Goal: Information Seeking & Learning: Check status

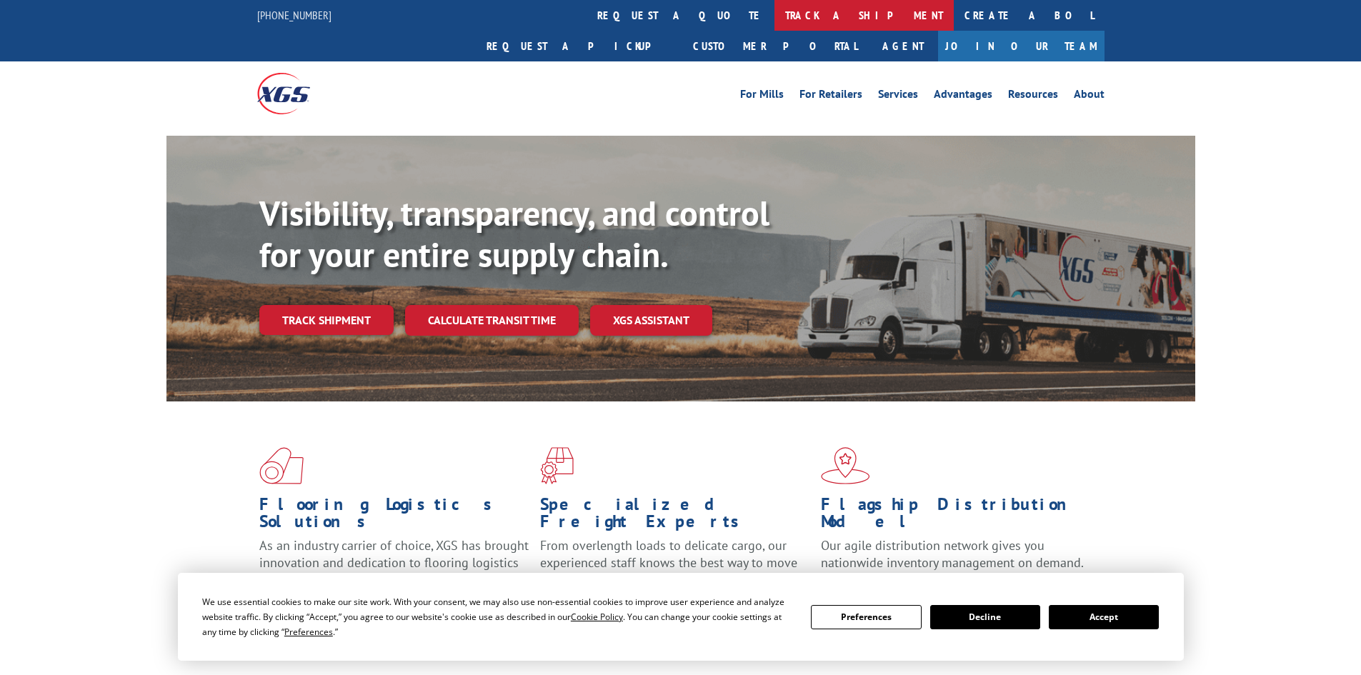
click at [775, 10] on link "track a shipment" at bounding box center [864, 15] width 179 height 31
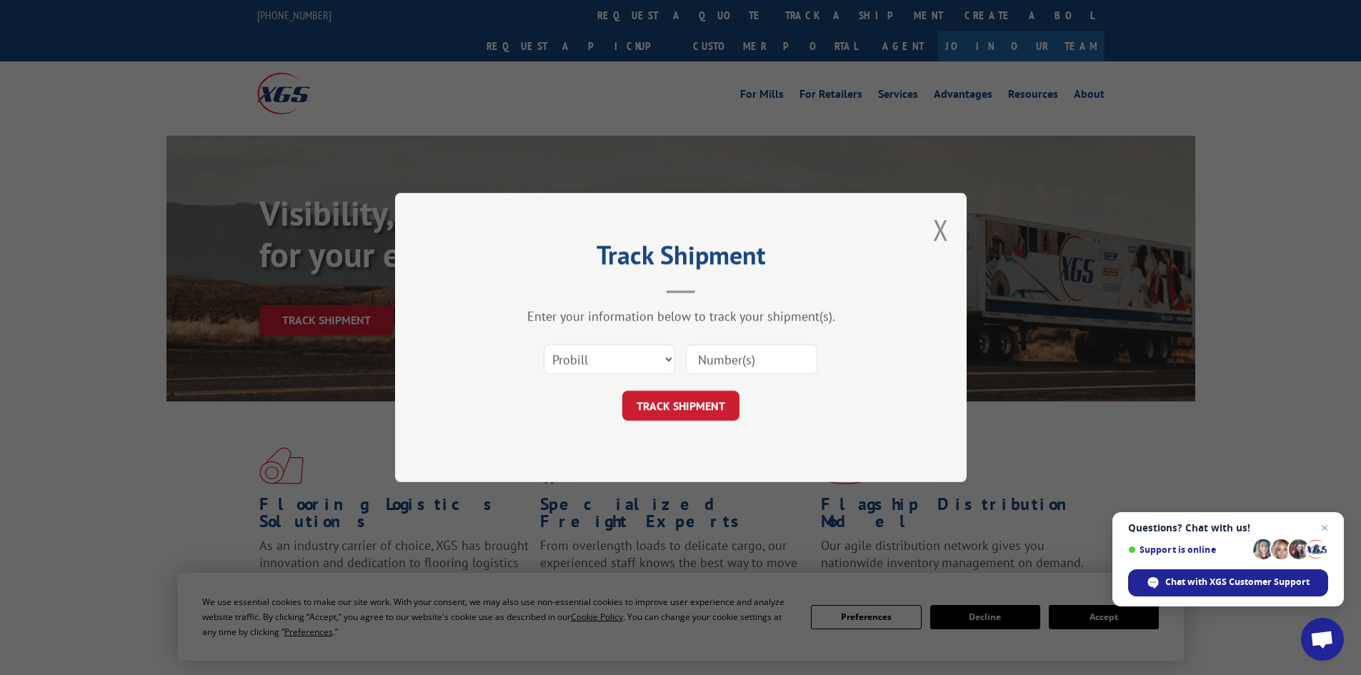
click at [722, 357] on input at bounding box center [751, 359] width 131 height 30
paste input "16098835"
type input "16098835"
click at [672, 409] on button "TRACK SHIPMENT" at bounding box center [680, 406] width 117 height 30
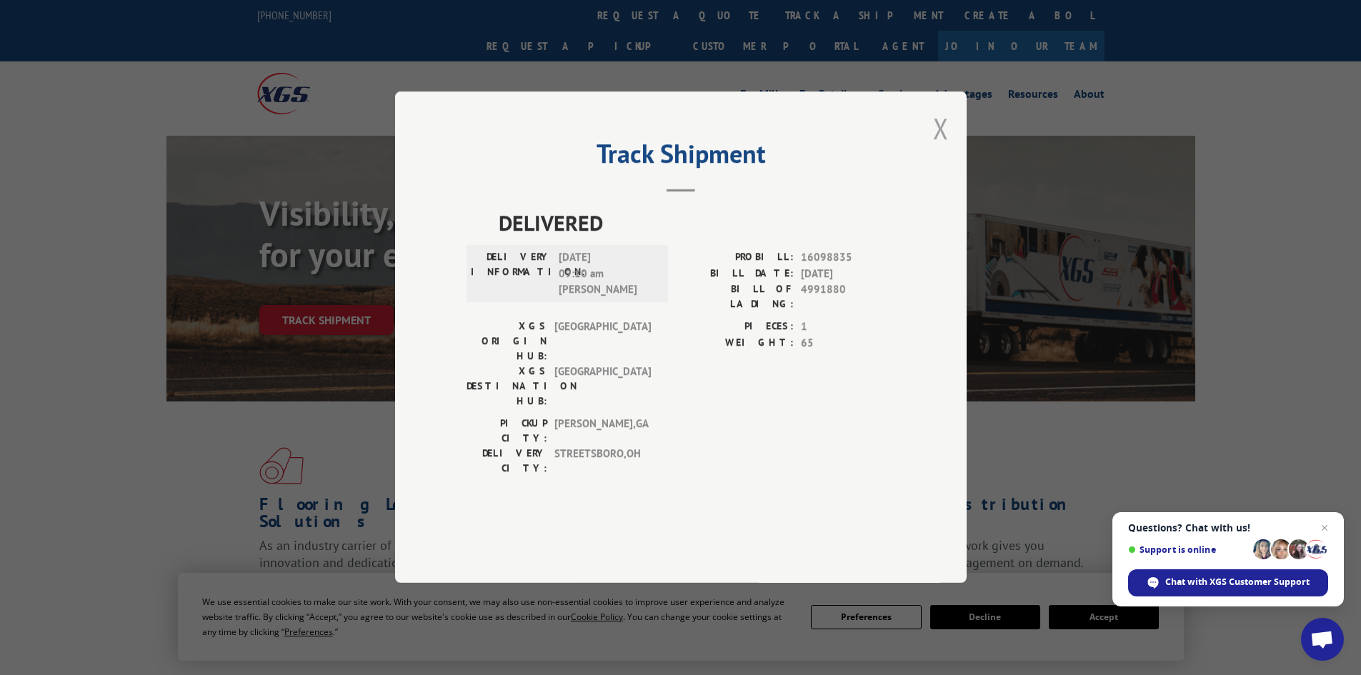
click at [936, 147] on button "Close modal" at bounding box center [941, 128] width 16 height 38
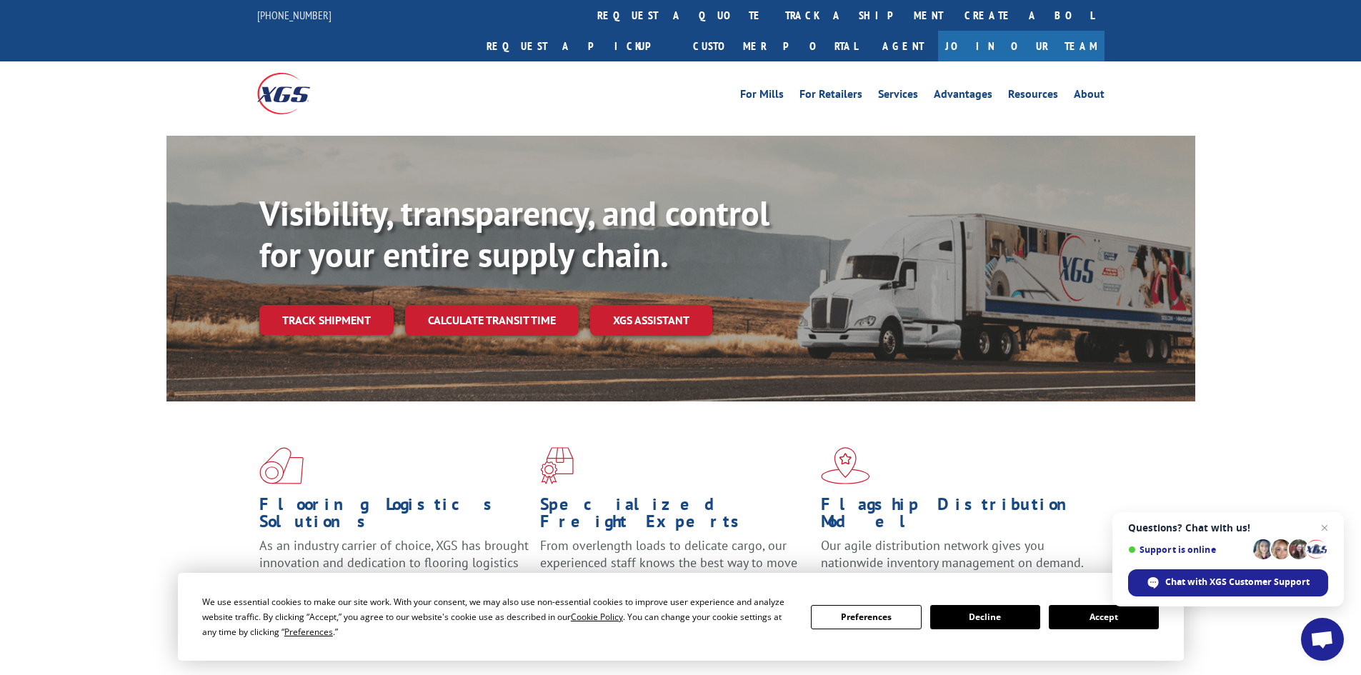
click at [775, 11] on link "track a shipment" at bounding box center [864, 15] width 179 height 31
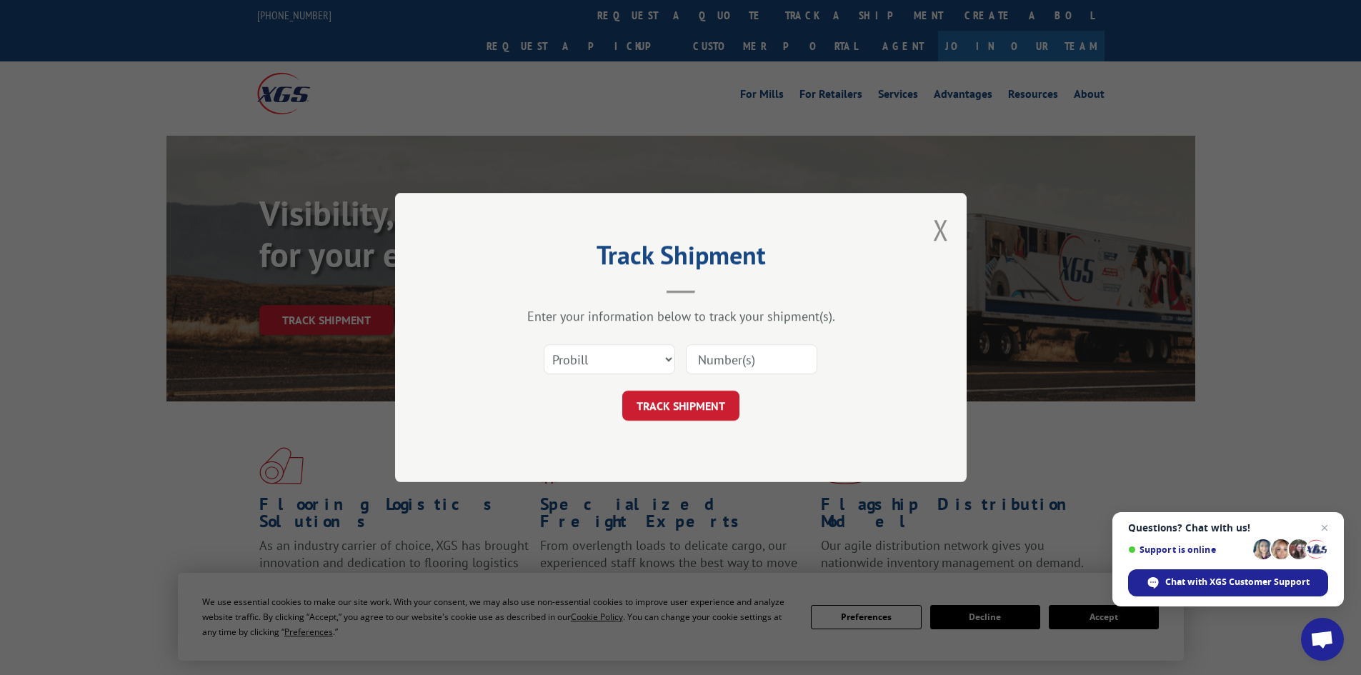
click at [749, 357] on input at bounding box center [751, 359] width 131 height 30
paste input "16098835"
type input "16098835"
click button "TRACK SHIPMENT" at bounding box center [680, 406] width 117 height 30
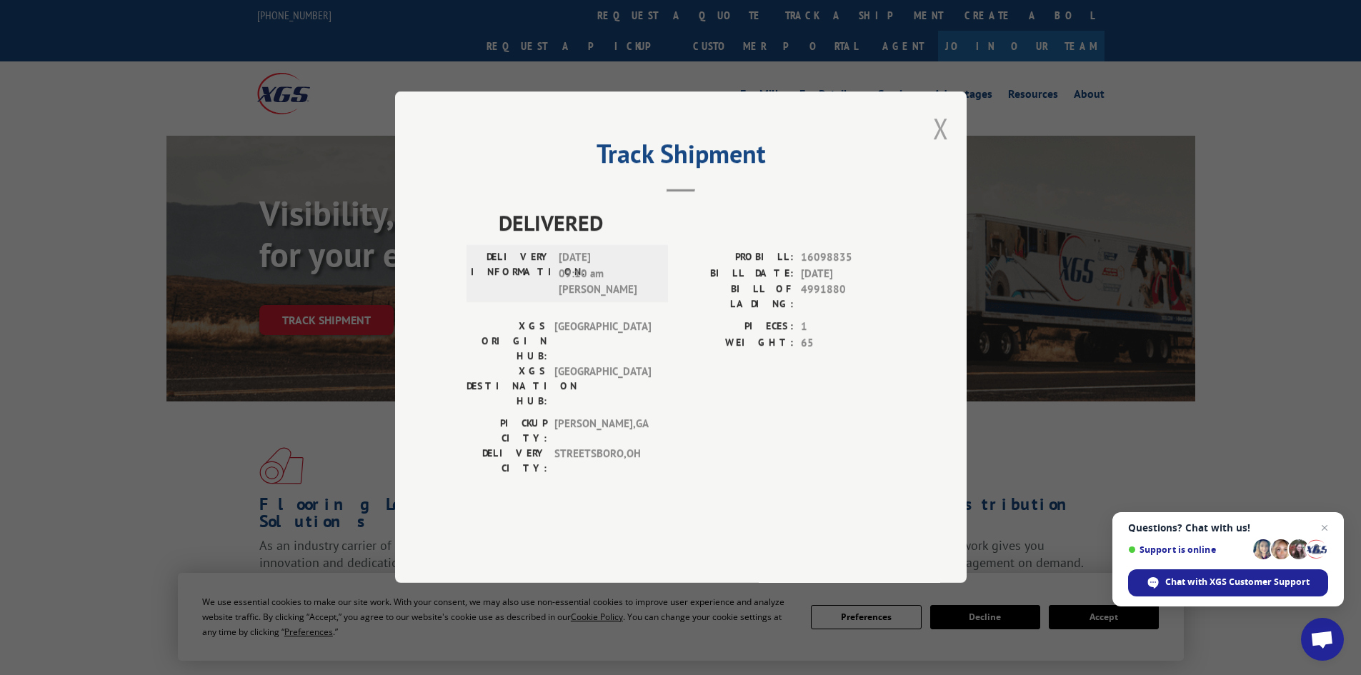
click at [940, 147] on button "Close modal" at bounding box center [941, 128] width 16 height 38
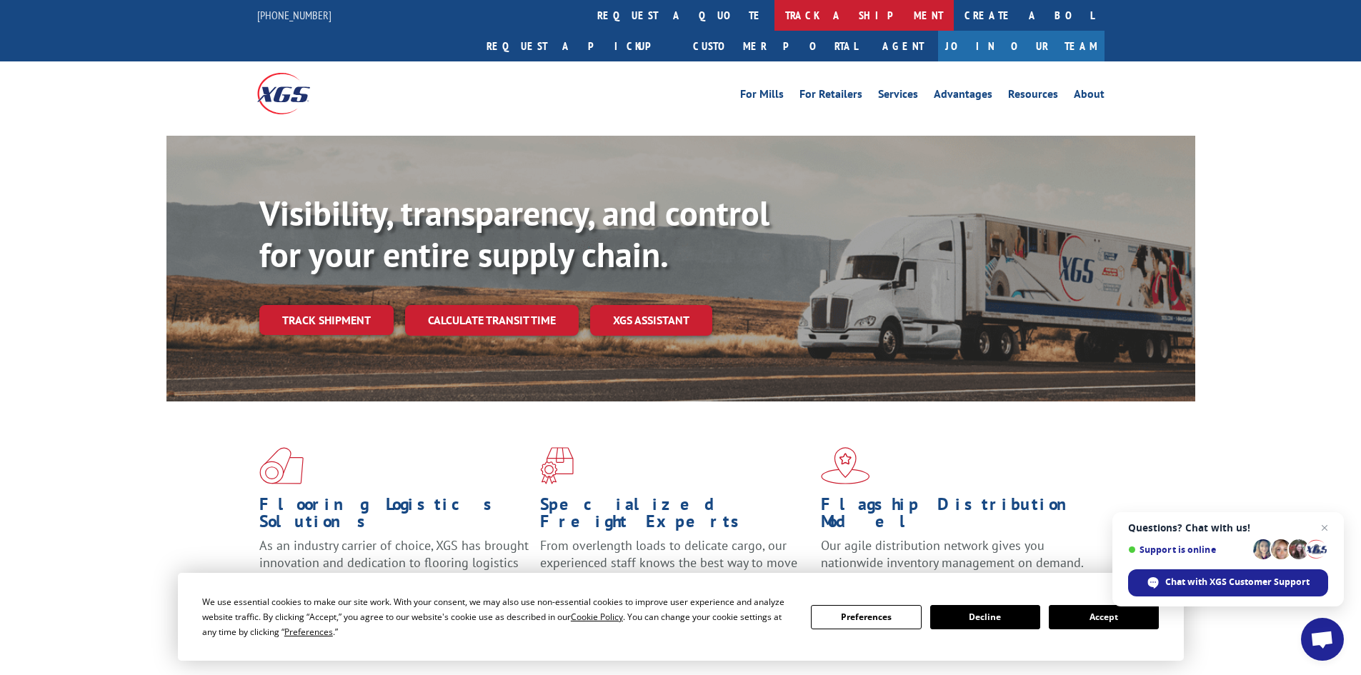
click at [775, 21] on link "track a shipment" at bounding box center [864, 15] width 179 height 31
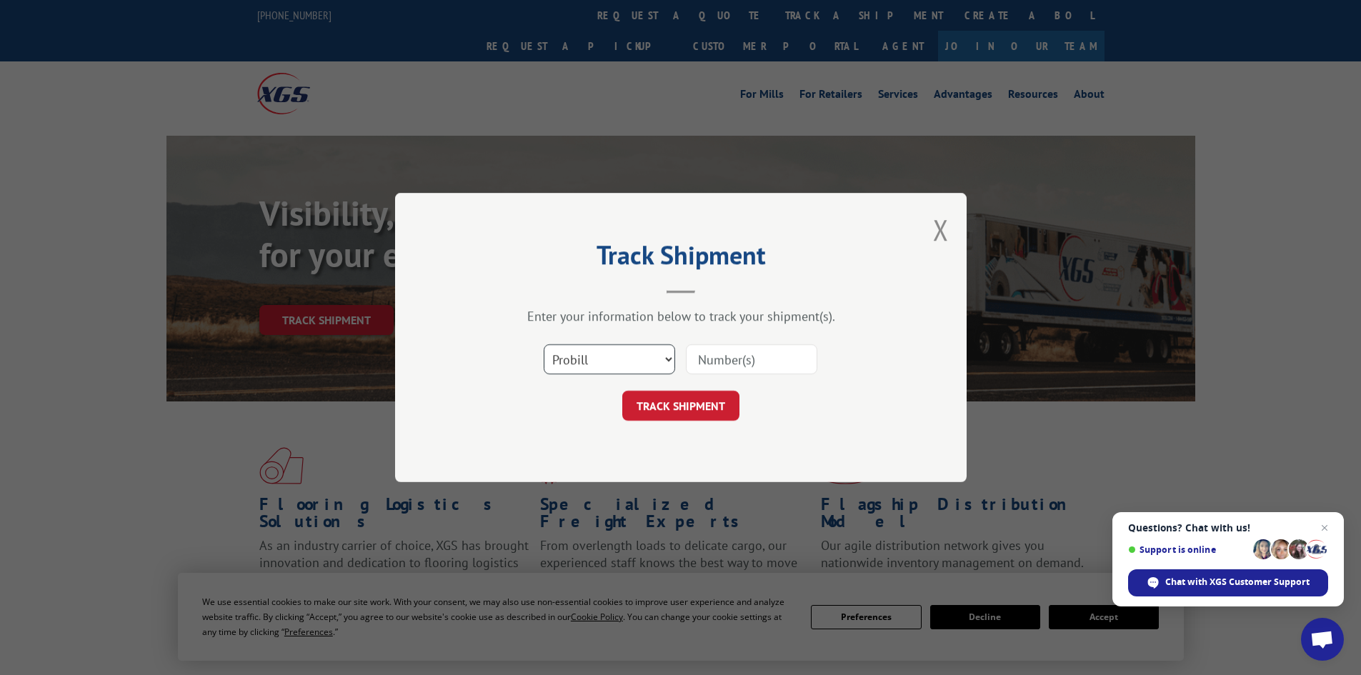
click at [578, 354] on select "Select category... Probill BOL PO" at bounding box center [609, 359] width 131 height 30
select select "bol"
click at [544, 344] on select "Select category... Probill BOL PO" at bounding box center [609, 359] width 131 height 30
click at [740, 351] on input at bounding box center [751, 359] width 131 height 30
paste input "9480300000575811"
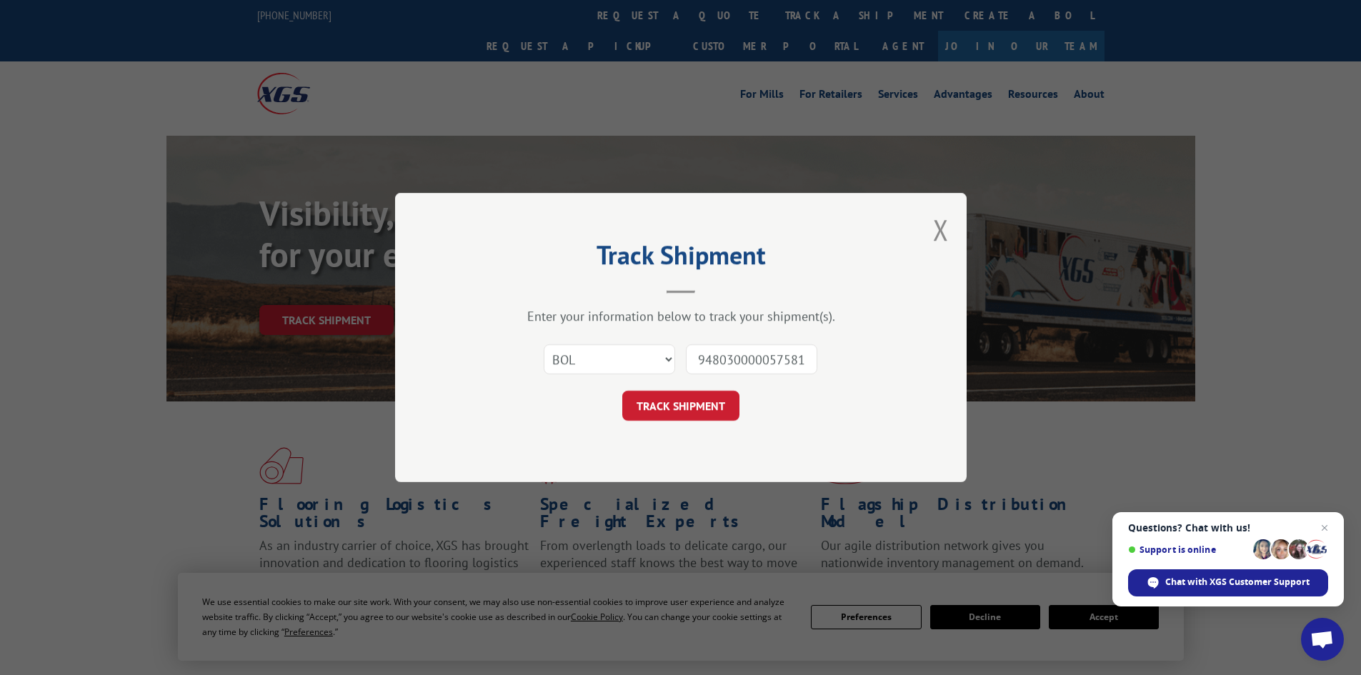
scroll to position [0, 4]
type input "9480300000575811"
click at [720, 412] on button "TRACK SHIPMENT" at bounding box center [680, 406] width 117 height 30
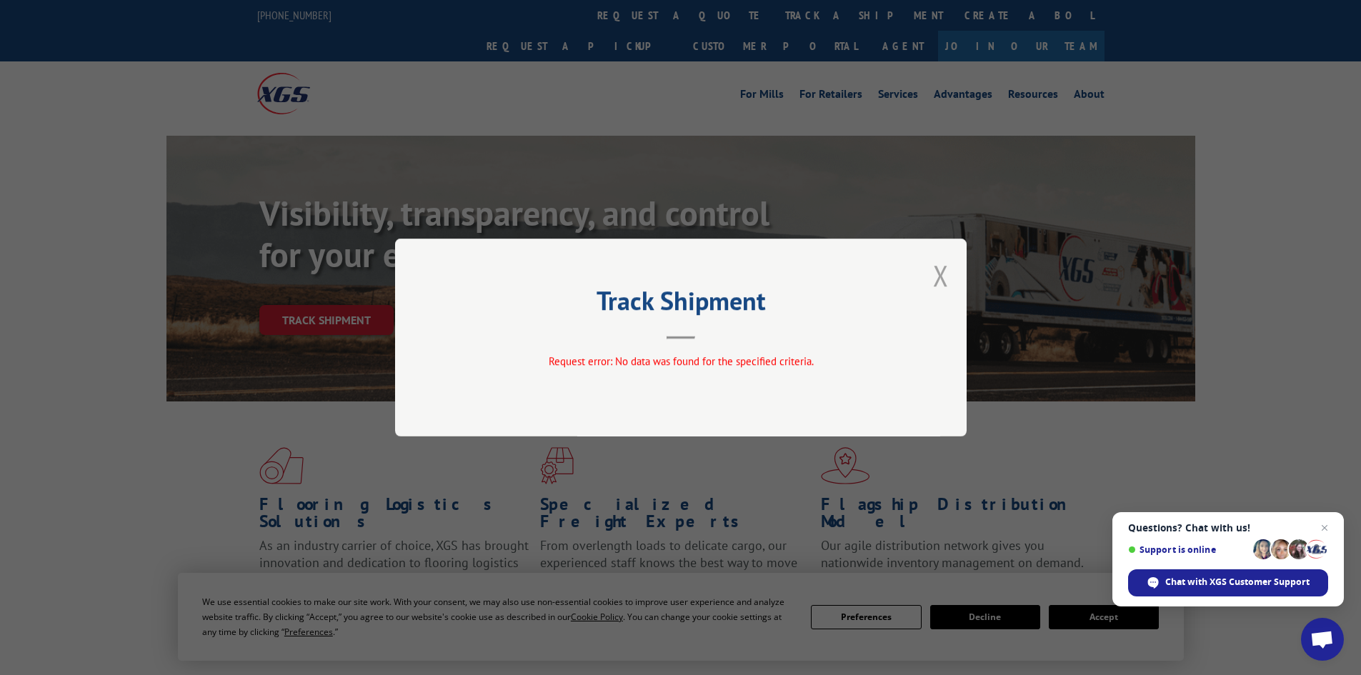
click at [940, 269] on button "Close modal" at bounding box center [941, 276] width 16 height 38
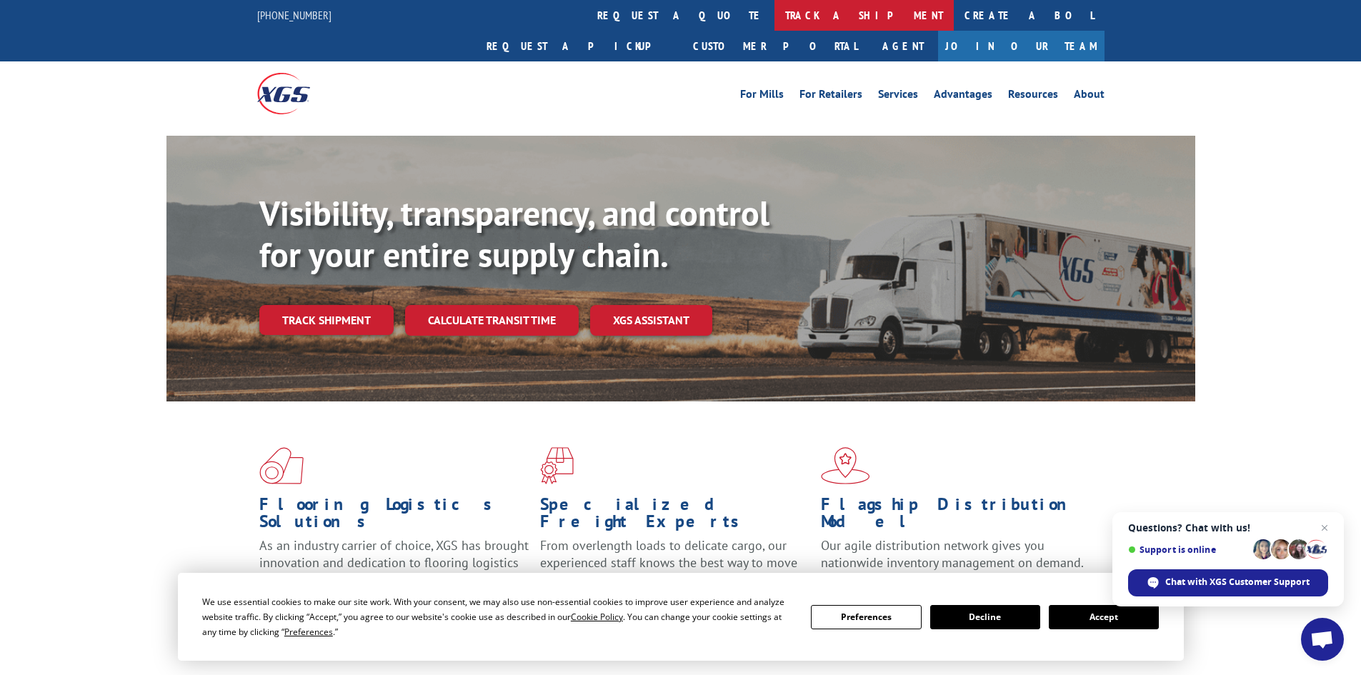
click at [775, 11] on link "track a shipment" at bounding box center [864, 15] width 179 height 31
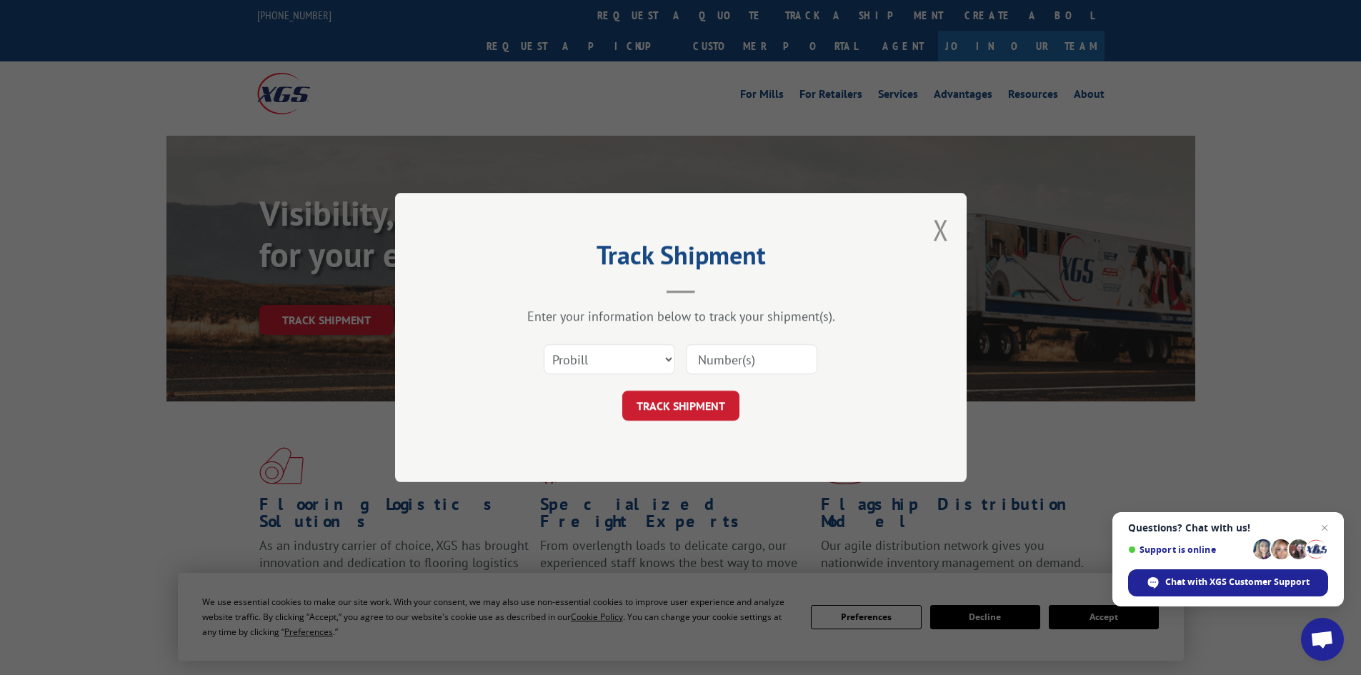
click at [730, 364] on input at bounding box center [751, 359] width 131 height 30
click at [760, 364] on input "3451" at bounding box center [751, 359] width 131 height 30
type input "34516842"
click button "TRACK SHIPMENT" at bounding box center [680, 406] width 117 height 30
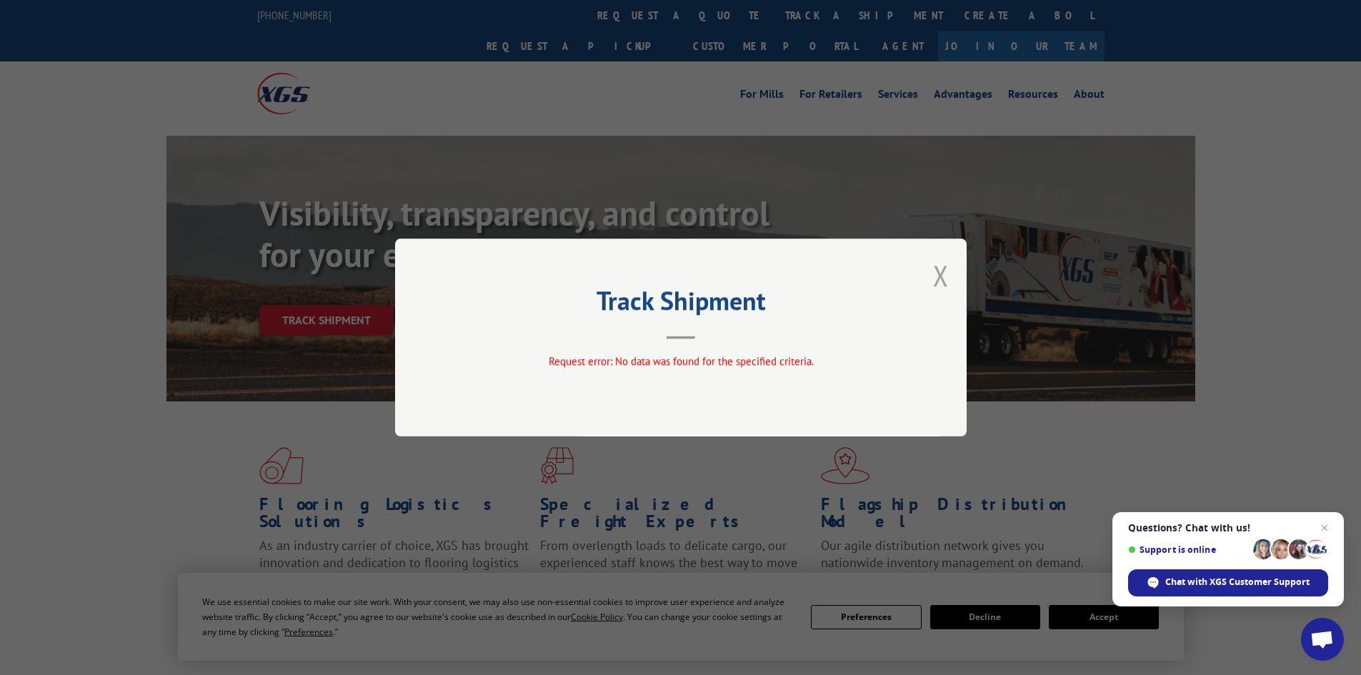
click at [944, 278] on button "Close modal" at bounding box center [941, 276] width 16 height 38
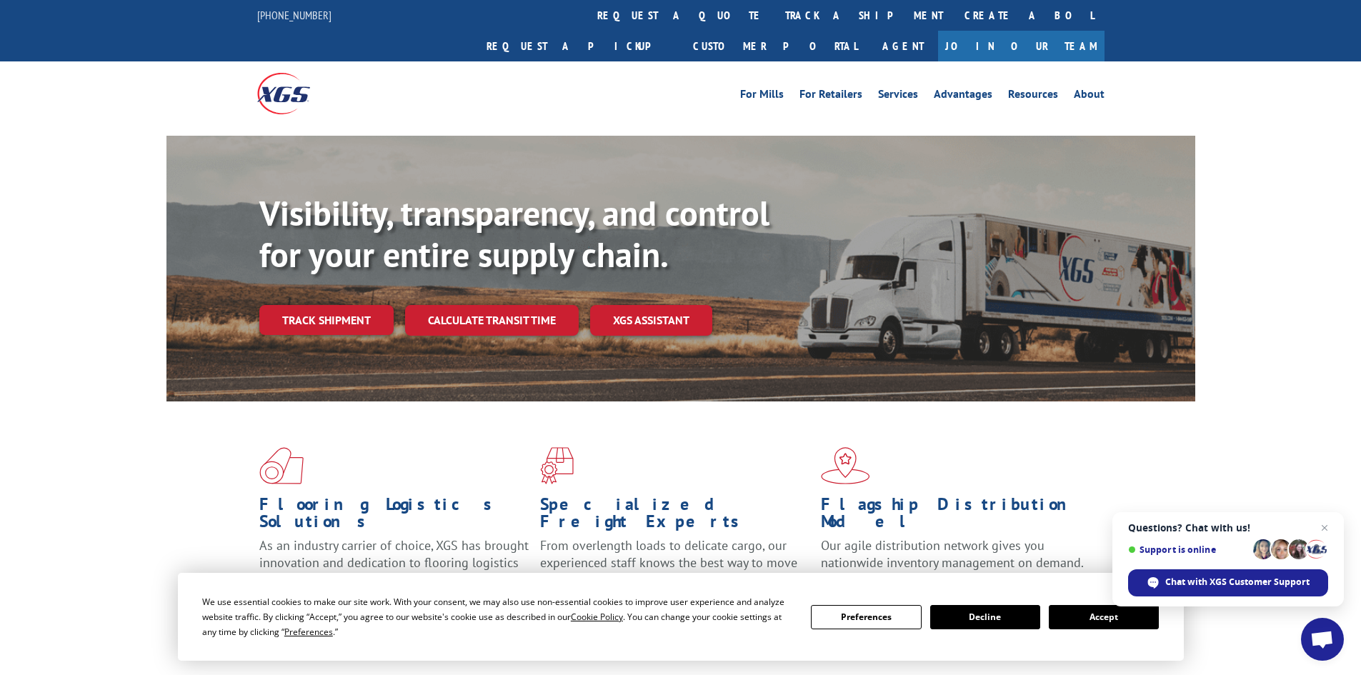
click at [1123, 619] on button "Accept" at bounding box center [1104, 617] width 110 height 24
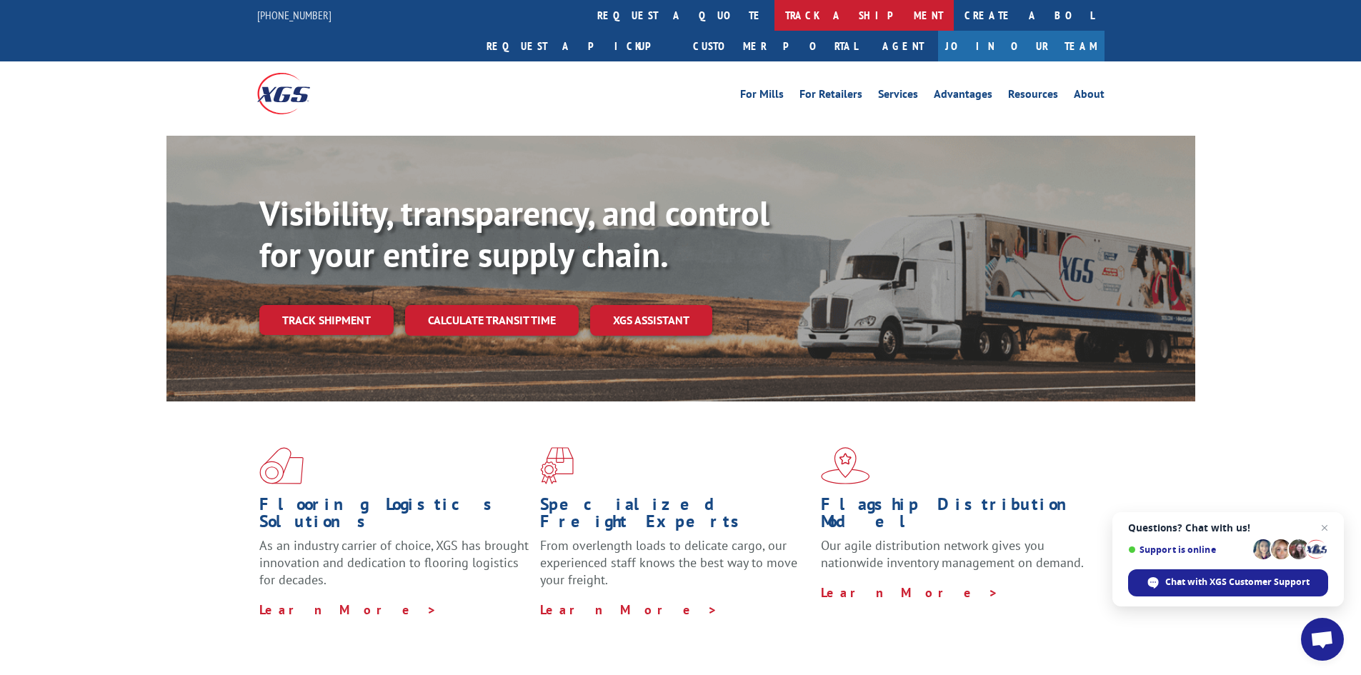
click at [775, 15] on link "track a shipment" at bounding box center [864, 15] width 179 height 31
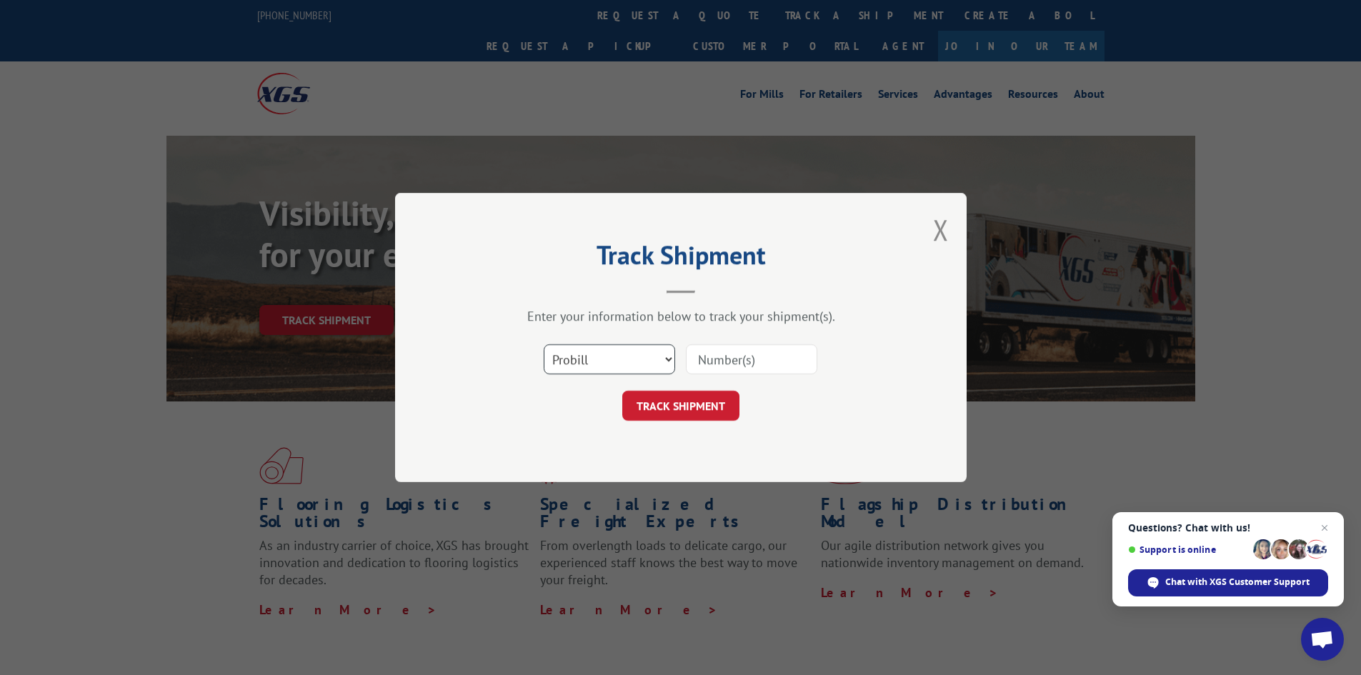
click at [671, 352] on select "Select category... Probill BOL PO" at bounding box center [609, 359] width 131 height 30
select select "po"
click at [544, 344] on select "Select category... Probill BOL PO" at bounding box center [609, 359] width 131 height 30
click at [779, 357] on input at bounding box center [751, 359] width 131 height 30
click at [766, 370] on input "3451" at bounding box center [751, 359] width 131 height 30
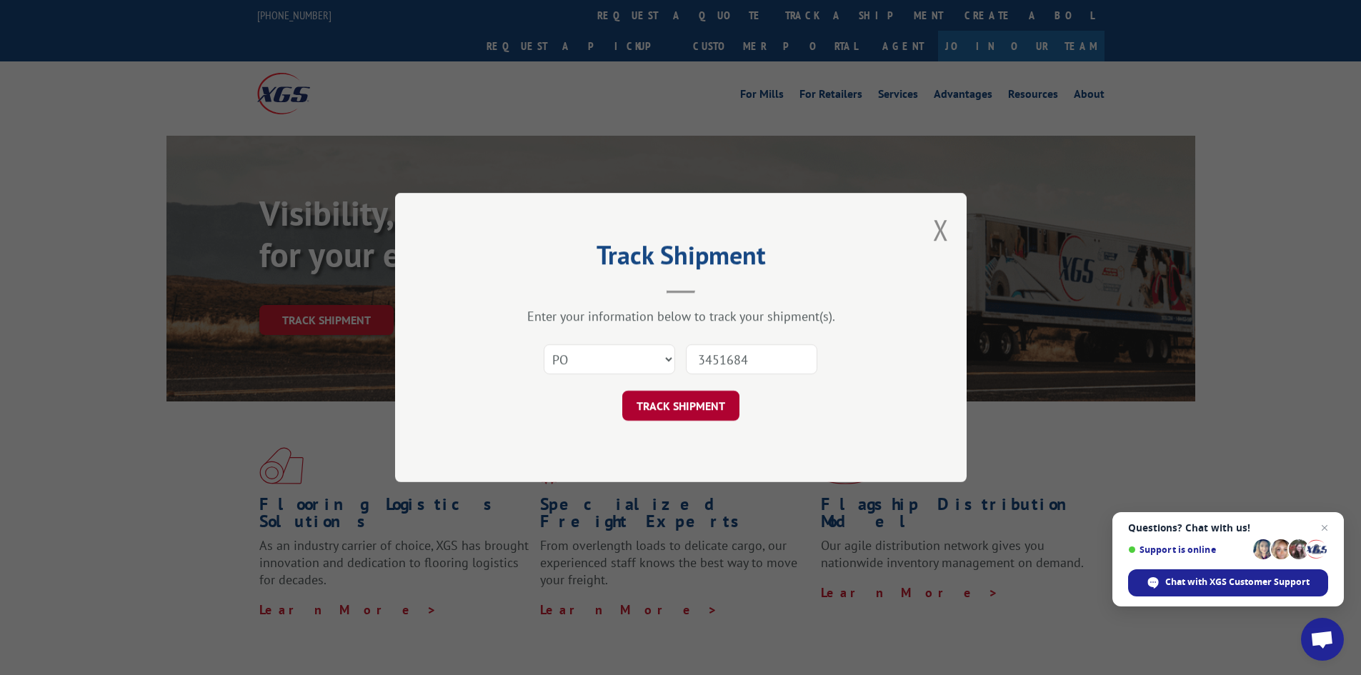
type input "34516842"
click button "TRACK SHIPMENT" at bounding box center [680, 406] width 117 height 30
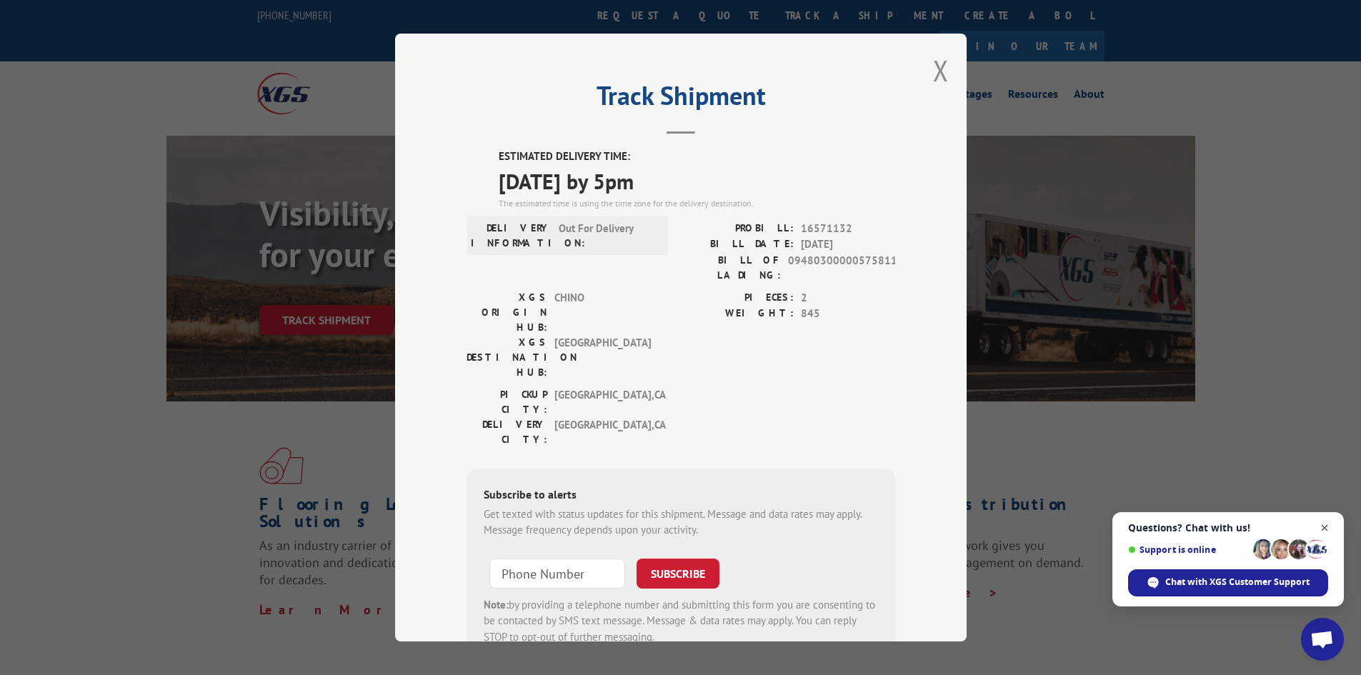
click at [1329, 526] on span "Close chat" at bounding box center [1325, 529] width 18 height 18
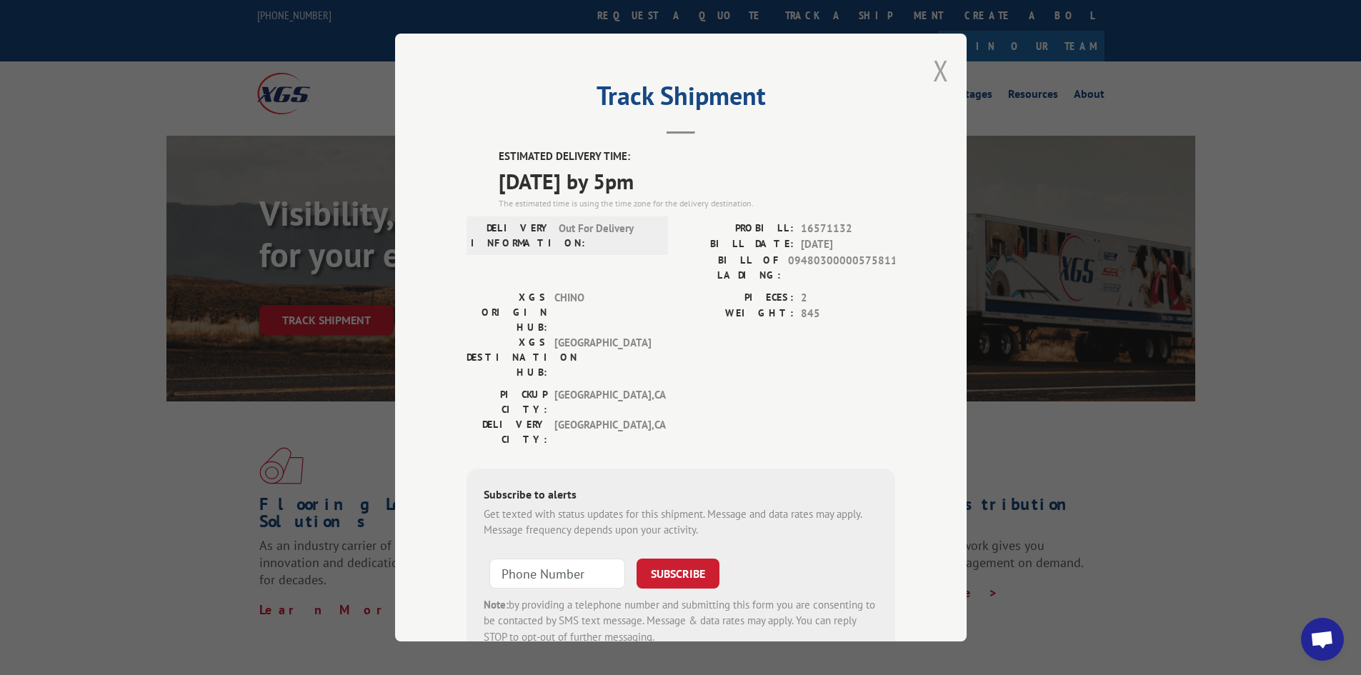
click at [938, 71] on button "Close modal" at bounding box center [941, 70] width 16 height 38
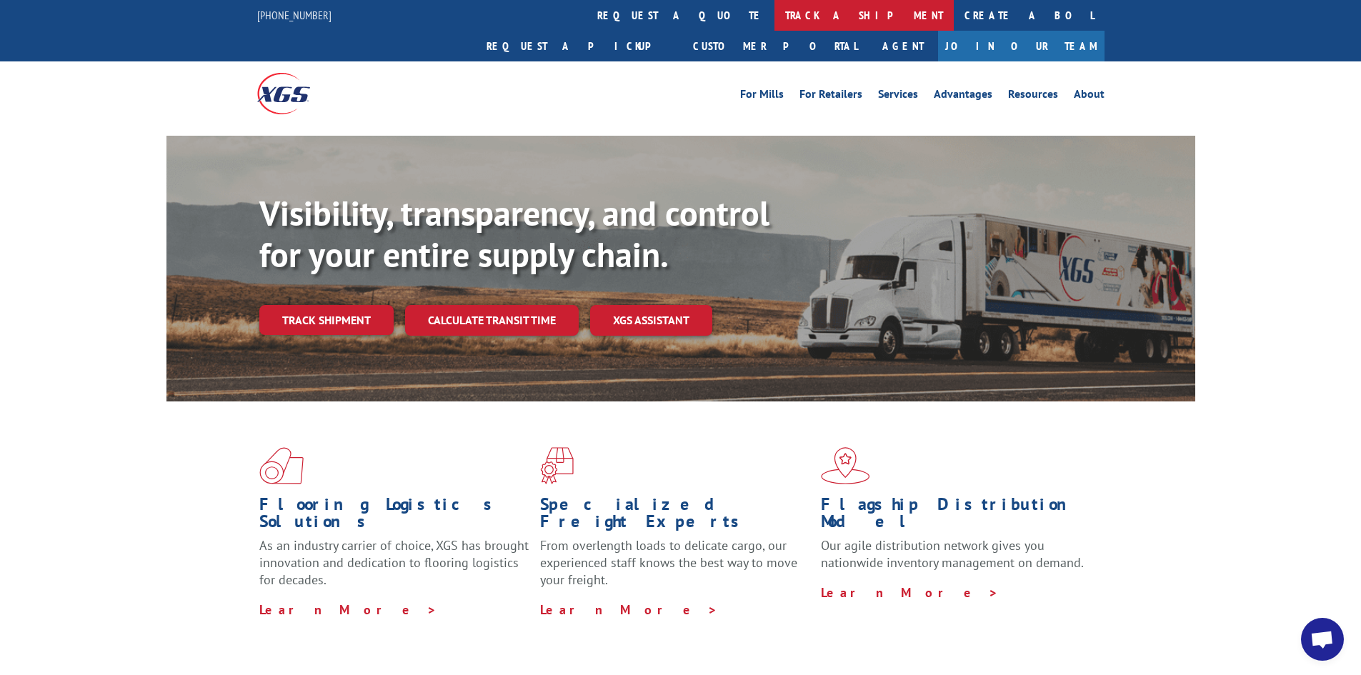
click at [775, 18] on link "track a shipment" at bounding box center [864, 15] width 179 height 31
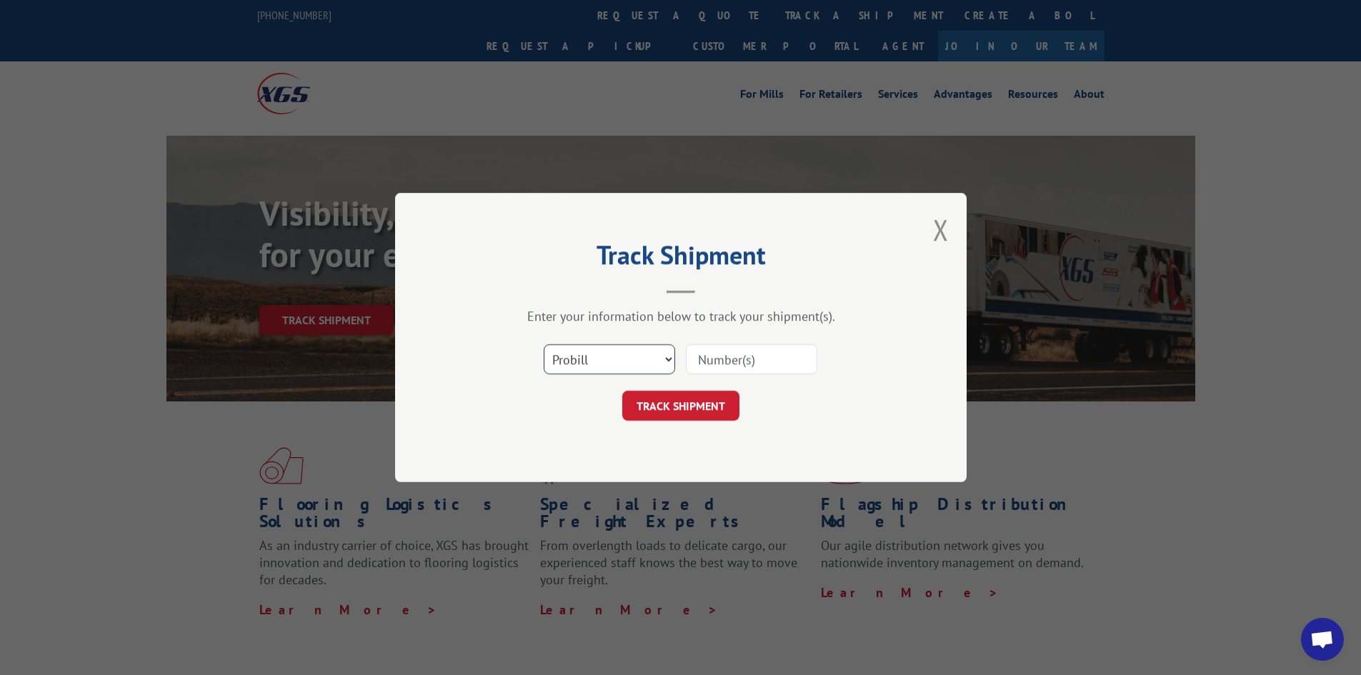
drag, startPoint x: 590, startPoint y: 355, endPoint x: 592, endPoint y: 369, distance: 13.7
click at [590, 356] on select "Select category... Probill BOL PO" at bounding box center [609, 359] width 131 height 30
select select "po"
click at [544, 344] on select "Select category... Probill BOL PO" at bounding box center [609, 359] width 131 height 30
click at [759, 352] on input at bounding box center [751, 359] width 131 height 30
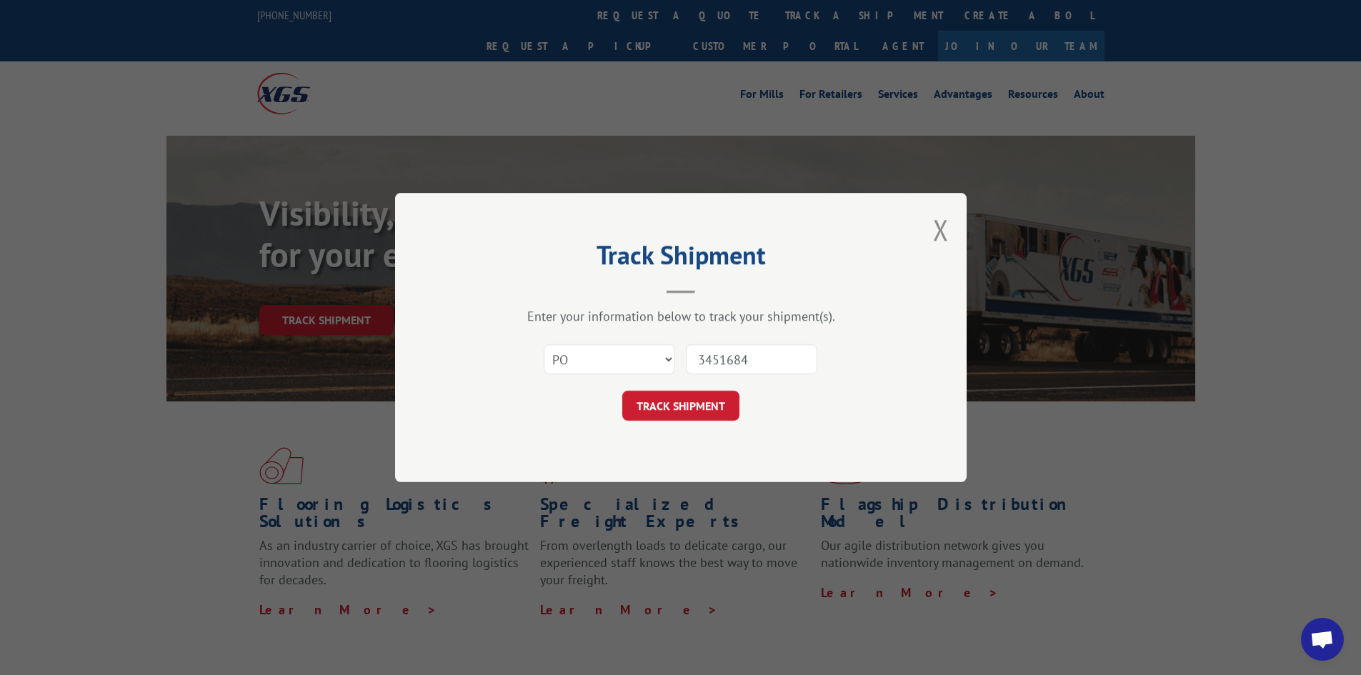
type input "34516843"
click button "TRACK SHIPMENT" at bounding box center [680, 406] width 117 height 30
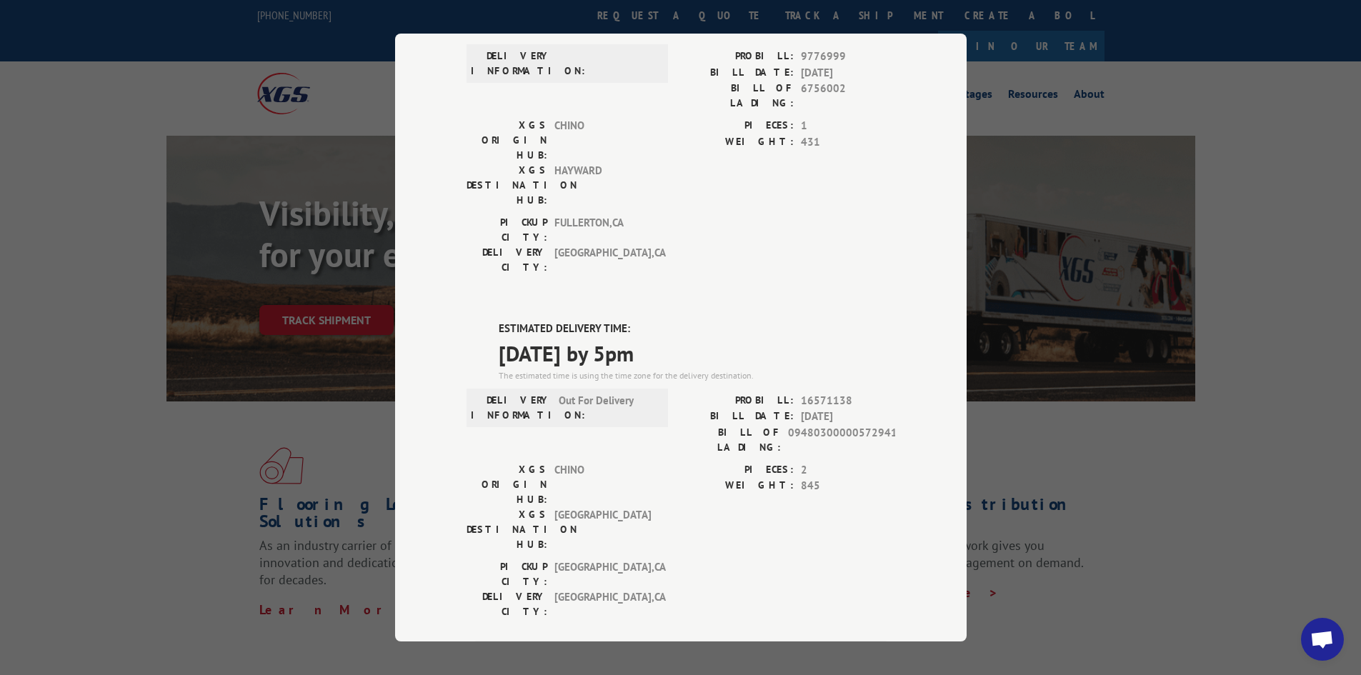
scroll to position [0, 0]
